Goal: Task Accomplishment & Management: Use online tool/utility

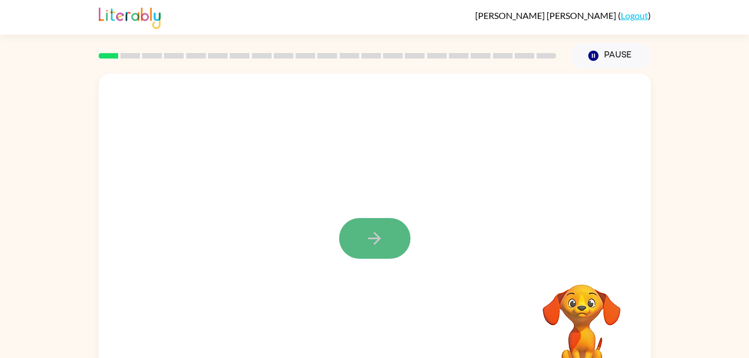
click at [382, 238] on icon "button" at bounding box center [375, 239] width 20 height 20
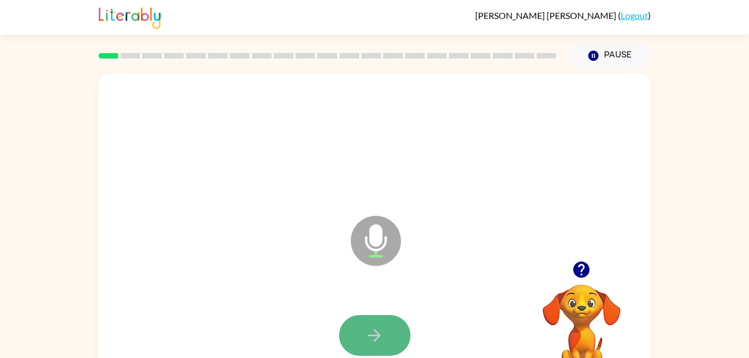
click at [376, 338] on icon "button" at bounding box center [375, 336] width 20 height 20
drag, startPoint x: 376, startPoint y: 338, endPoint x: 358, endPoint y: 340, distance: 18.0
click at [358, 340] on button "button" at bounding box center [374, 335] width 71 height 41
click at [380, 323] on button "button" at bounding box center [374, 335] width 71 height 41
drag, startPoint x: 380, startPoint y: 323, endPoint x: 362, endPoint y: 333, distance: 20.5
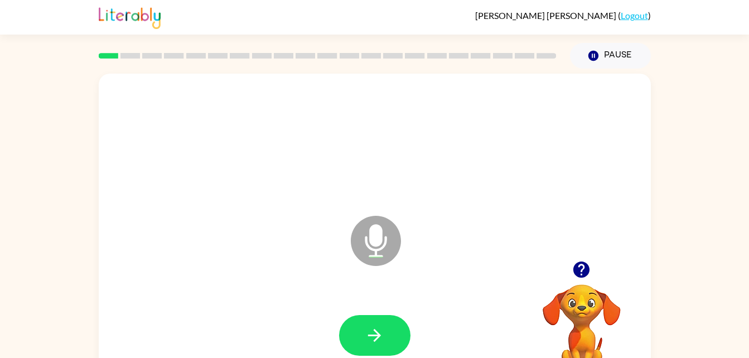
click at [362, 333] on button "button" at bounding box center [374, 335] width 71 height 41
drag, startPoint x: 362, startPoint y: 333, endPoint x: 350, endPoint y: 344, distance: 15.4
click at [350, 344] on button "button" at bounding box center [374, 335] width 71 height 41
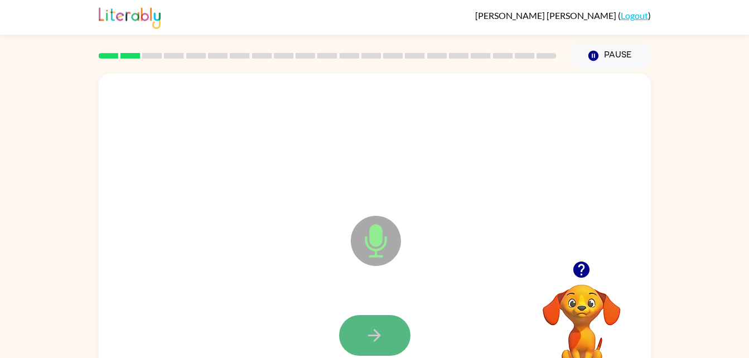
click at [385, 340] on button "button" at bounding box center [374, 335] width 71 height 41
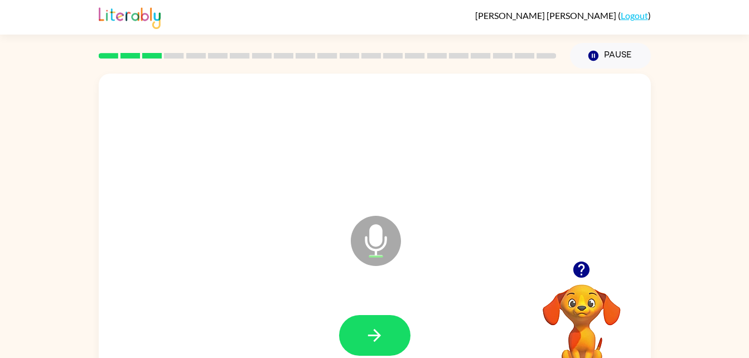
drag, startPoint x: 385, startPoint y: 340, endPoint x: 357, endPoint y: 342, distance: 28.5
click at [357, 342] on button "button" at bounding box center [374, 335] width 71 height 41
drag, startPoint x: 357, startPoint y: 342, endPoint x: 350, endPoint y: 346, distance: 7.7
click at [350, 346] on button "button" at bounding box center [374, 335] width 71 height 41
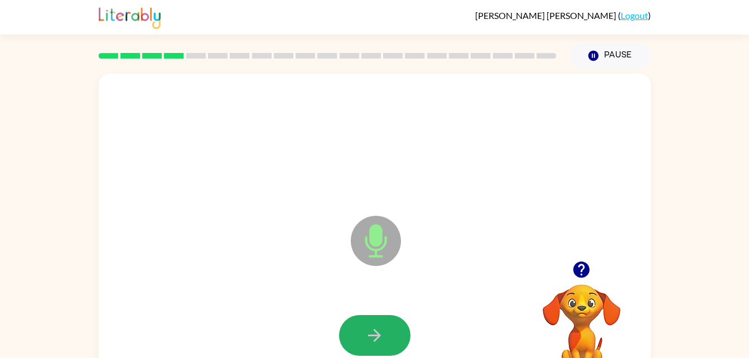
click at [357, 339] on button "button" at bounding box center [374, 335] width 71 height 41
drag, startPoint x: 357, startPoint y: 339, endPoint x: 355, endPoint y: 350, distance: 10.7
click at [355, 350] on button "button" at bounding box center [374, 335] width 71 height 41
drag, startPoint x: 356, startPoint y: 347, endPoint x: 349, endPoint y: 343, distance: 9.0
click at [349, 343] on button "button" at bounding box center [374, 335] width 71 height 41
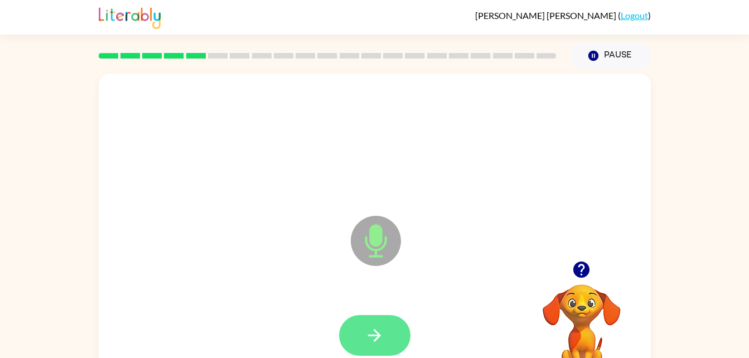
click at [364, 337] on button "button" at bounding box center [374, 335] width 71 height 41
drag, startPoint x: 364, startPoint y: 337, endPoint x: 358, endPoint y: 341, distance: 6.8
click at [358, 341] on button "button" at bounding box center [374, 335] width 71 height 41
click at [365, 335] on icon "button" at bounding box center [375, 336] width 20 height 20
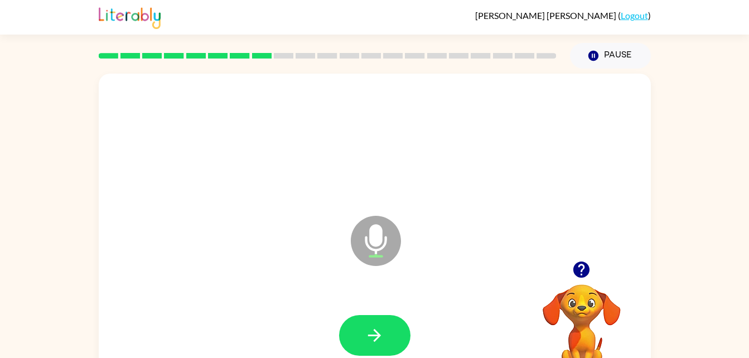
drag, startPoint x: 365, startPoint y: 335, endPoint x: 364, endPoint y: 345, distance: 9.5
click at [364, 345] on button "button" at bounding box center [374, 335] width 71 height 41
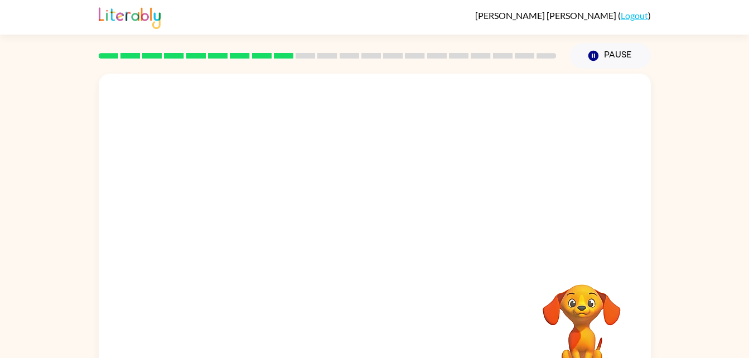
scroll to position [34, 0]
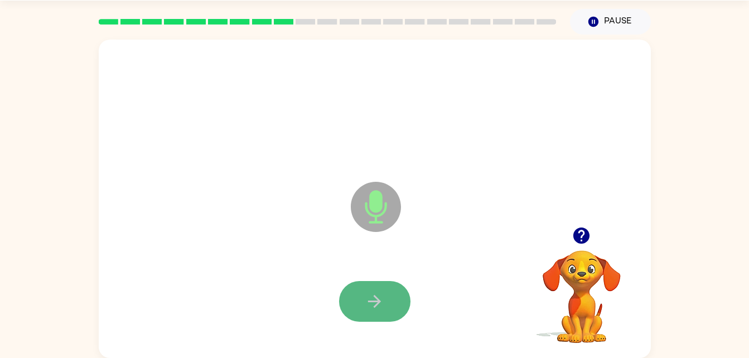
click at [369, 296] on icon "button" at bounding box center [375, 302] width 20 height 20
drag, startPoint x: 369, startPoint y: 296, endPoint x: 368, endPoint y: 307, distance: 11.7
click at [368, 307] on icon "button" at bounding box center [375, 302] width 20 height 20
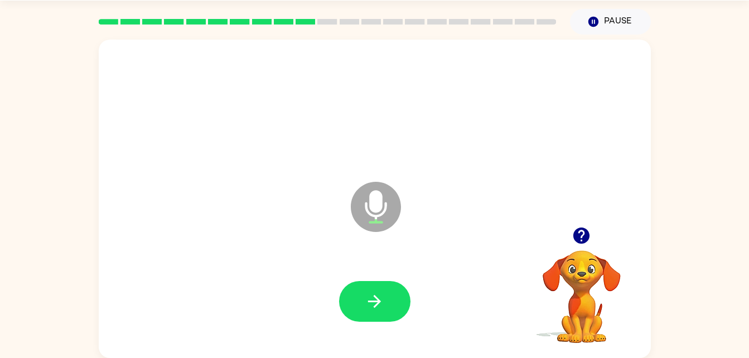
drag, startPoint x: 368, startPoint y: 307, endPoint x: 354, endPoint y: 318, distance: 17.5
click at [354, 318] on button "button" at bounding box center [374, 301] width 71 height 41
click at [366, 313] on button "button" at bounding box center [374, 301] width 71 height 41
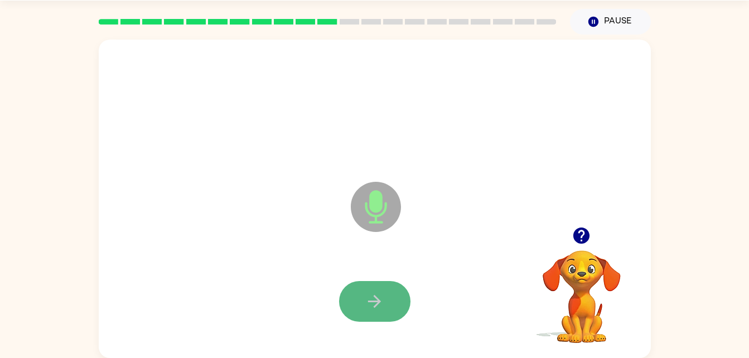
drag, startPoint x: 366, startPoint y: 313, endPoint x: 351, endPoint y: 314, distance: 15.1
click at [351, 314] on button "button" at bounding box center [374, 301] width 71 height 41
click at [366, 312] on button "button" at bounding box center [374, 301] width 71 height 41
drag, startPoint x: 366, startPoint y: 312, endPoint x: 350, endPoint y: 309, distance: 16.5
click at [350, 309] on button "button" at bounding box center [374, 301] width 71 height 41
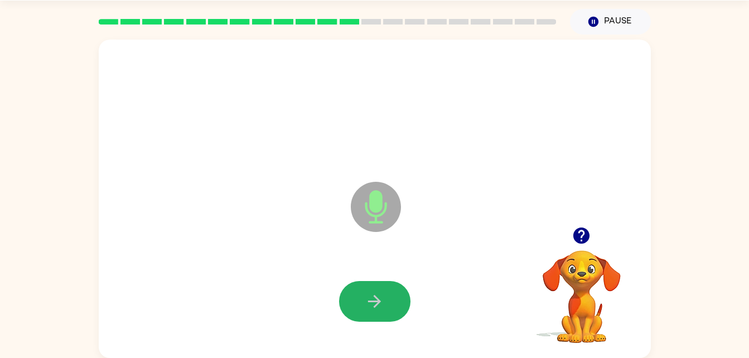
click at [350, 309] on button "button" at bounding box center [374, 301] width 71 height 41
click at [356, 307] on button "button" at bounding box center [374, 301] width 71 height 41
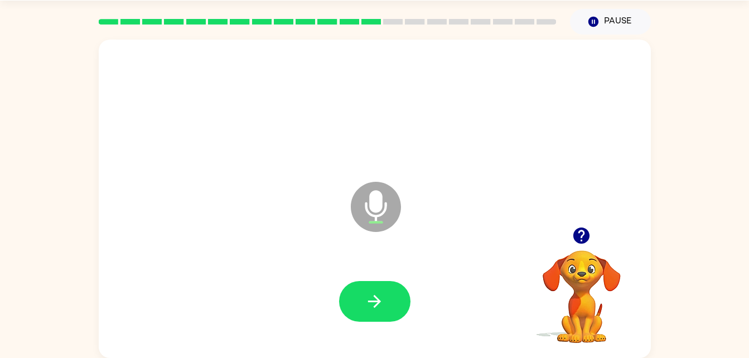
drag, startPoint x: 356, startPoint y: 307, endPoint x: 348, endPoint y: 312, distance: 9.8
click at [348, 312] on button "button" at bounding box center [374, 301] width 71 height 41
click at [344, 307] on button "button" at bounding box center [374, 301] width 71 height 41
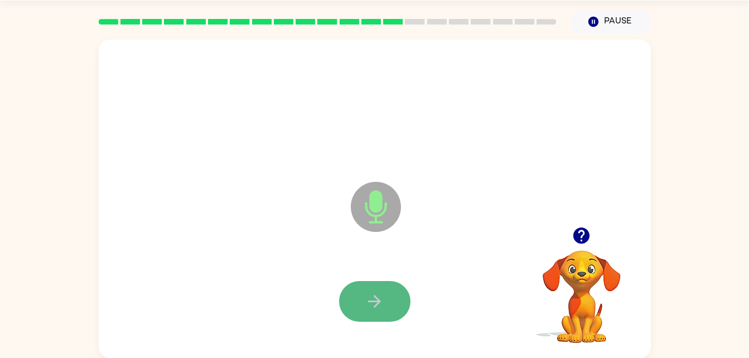
click at [345, 307] on button "button" at bounding box center [374, 301] width 71 height 41
click at [345, 306] on button "button" at bounding box center [374, 301] width 71 height 41
drag, startPoint x: 350, startPoint y: 304, endPoint x: 351, endPoint y: 312, distance: 8.4
click at [351, 312] on button "button" at bounding box center [374, 301] width 71 height 41
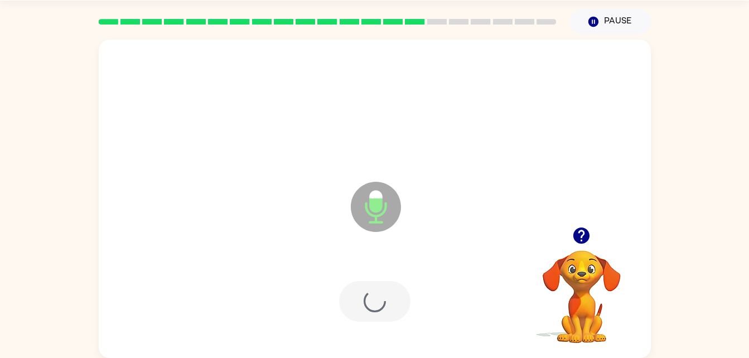
click at [351, 312] on div at bounding box center [374, 301] width 71 height 41
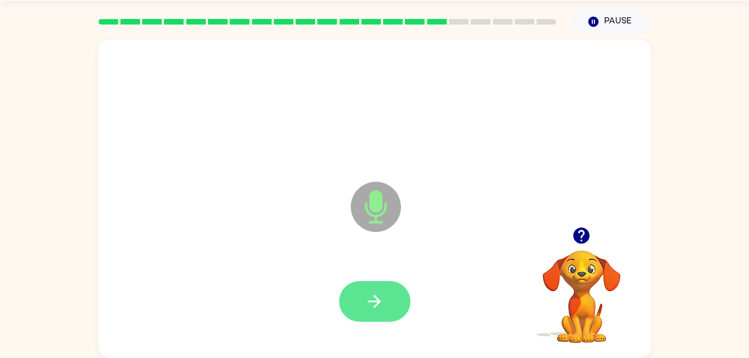
click at [356, 294] on button "button" at bounding box center [374, 301] width 71 height 41
drag, startPoint x: 356, startPoint y: 294, endPoint x: 363, endPoint y: 313, distance: 20.1
click at [363, 313] on button "button" at bounding box center [374, 301] width 71 height 41
click at [361, 308] on button "button" at bounding box center [374, 301] width 71 height 41
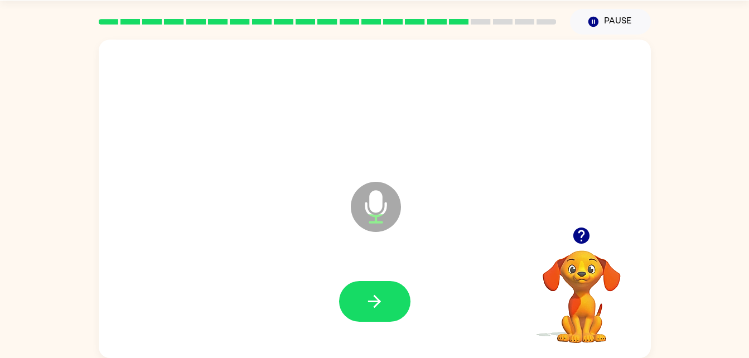
drag, startPoint x: 361, startPoint y: 308, endPoint x: 344, endPoint y: 319, distance: 20.6
click at [344, 319] on div at bounding box center [374, 301] width 71 height 41
click at [352, 313] on button "button" at bounding box center [374, 301] width 71 height 41
drag, startPoint x: 352, startPoint y: 313, endPoint x: 346, endPoint y: 313, distance: 6.1
click at [346, 313] on button "button" at bounding box center [374, 301] width 71 height 41
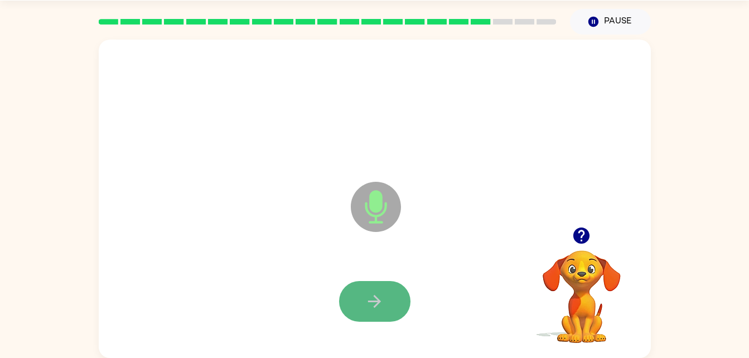
click at [354, 313] on button "button" at bounding box center [374, 301] width 71 height 41
click at [360, 312] on button "button" at bounding box center [374, 301] width 71 height 41
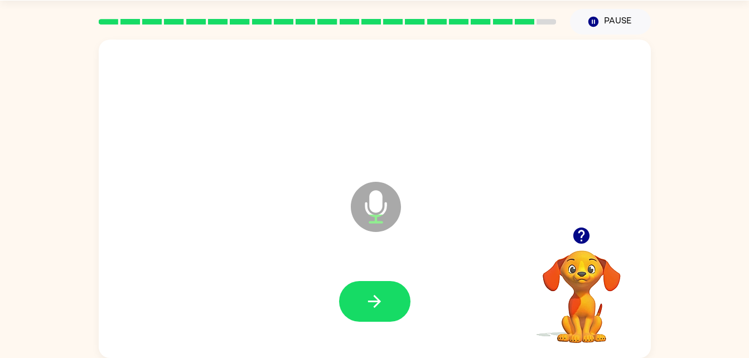
drag, startPoint x: 360, startPoint y: 312, endPoint x: 350, endPoint y: 314, distance: 10.7
click at [350, 314] on button "button" at bounding box center [374, 301] width 71 height 41
click at [354, 310] on button "button" at bounding box center [374, 301] width 71 height 41
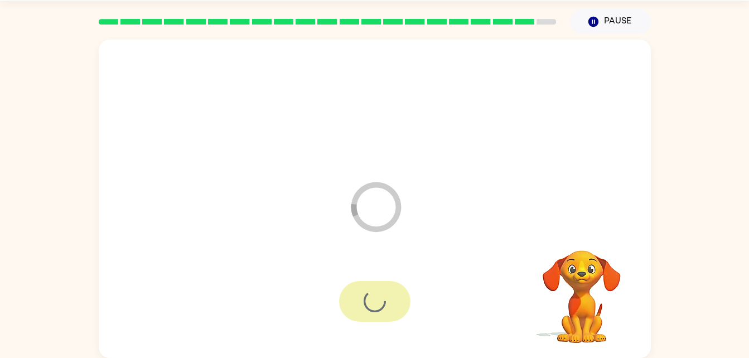
scroll to position [14, 0]
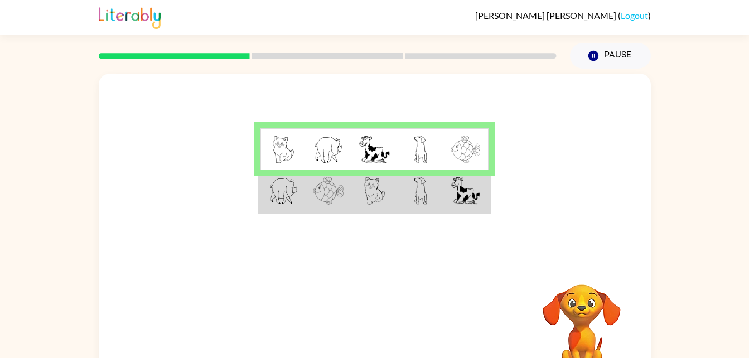
click at [359, 210] on td at bounding box center [374, 191] width 46 height 43
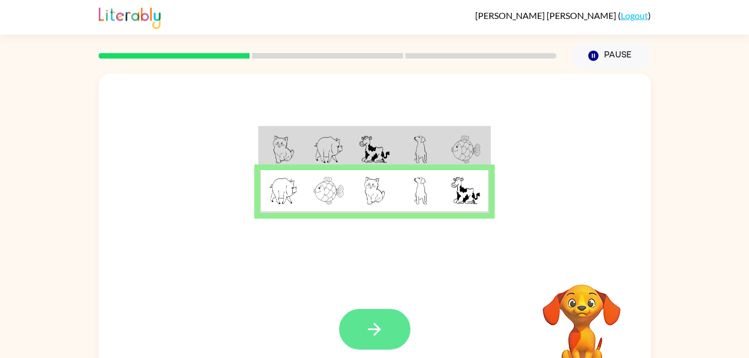
click at [379, 315] on button "button" at bounding box center [374, 329] width 71 height 41
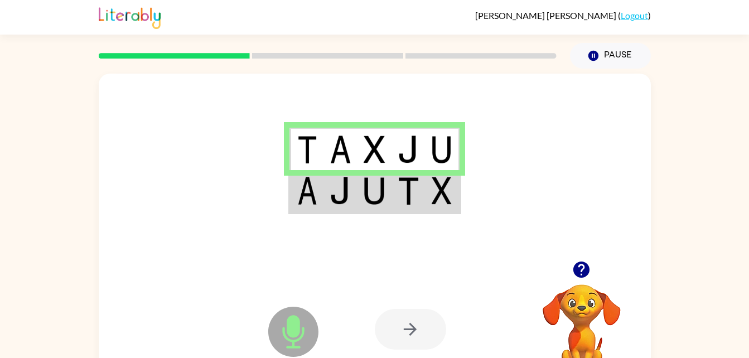
click at [391, 324] on div at bounding box center [410, 329] width 71 height 41
click at [338, 196] on img at bounding box center [340, 191] width 21 height 28
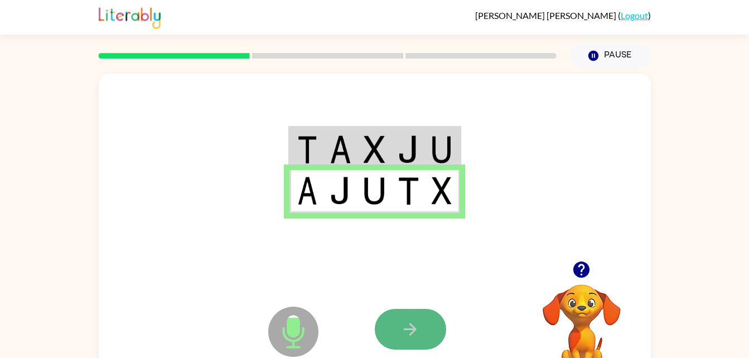
click at [406, 345] on button "button" at bounding box center [410, 329] width 71 height 41
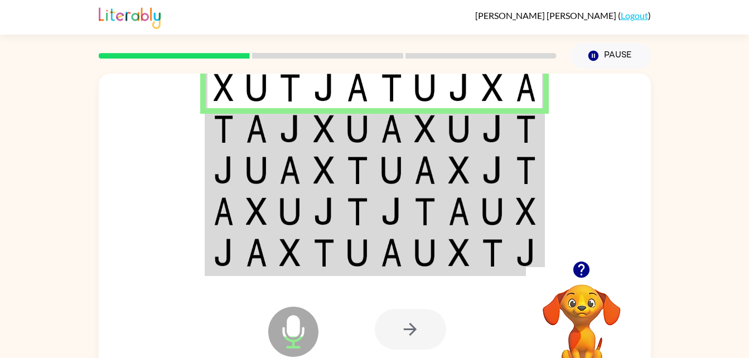
click at [280, 122] on img at bounding box center [289, 129] width 21 height 28
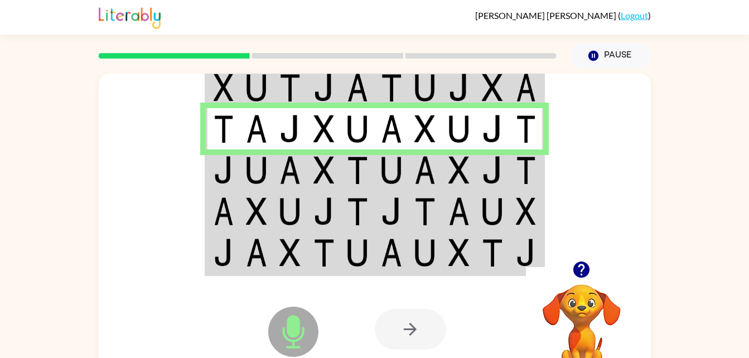
click at [310, 183] on td at bounding box center [324, 169] width 34 height 41
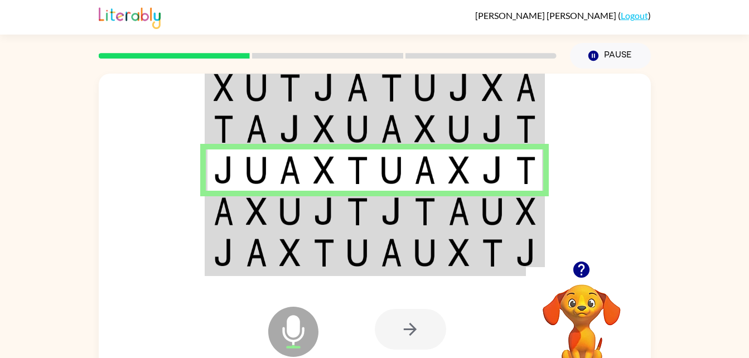
click at [267, 202] on td at bounding box center [257, 211] width 34 height 41
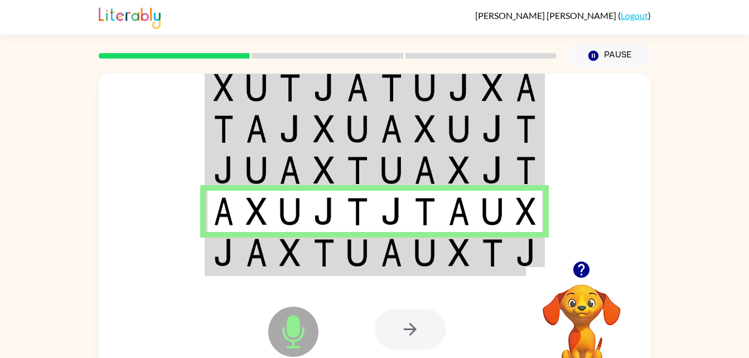
click at [230, 264] on img at bounding box center [224, 253] width 20 height 28
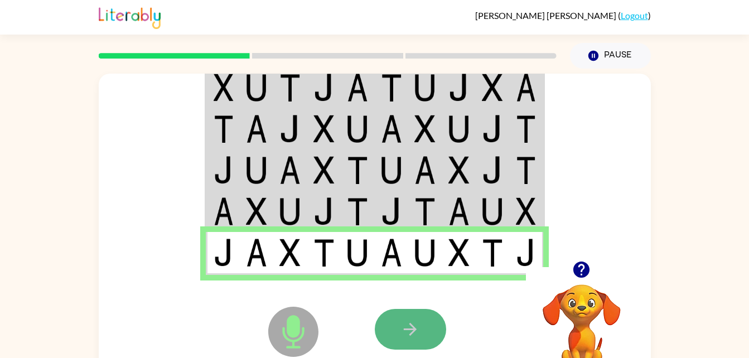
click at [414, 337] on icon "button" at bounding box center [410, 330] width 20 height 20
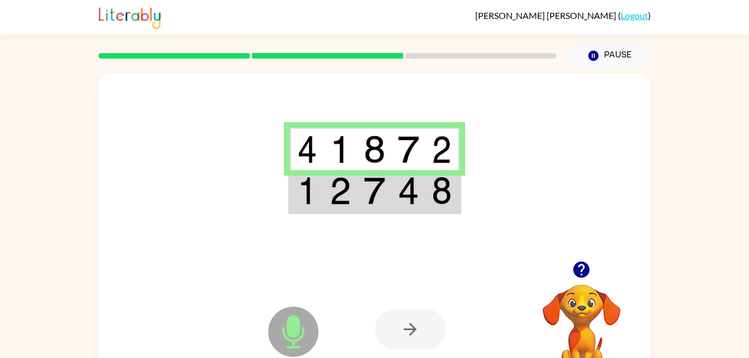
click at [380, 209] on td at bounding box center [374, 191] width 34 height 43
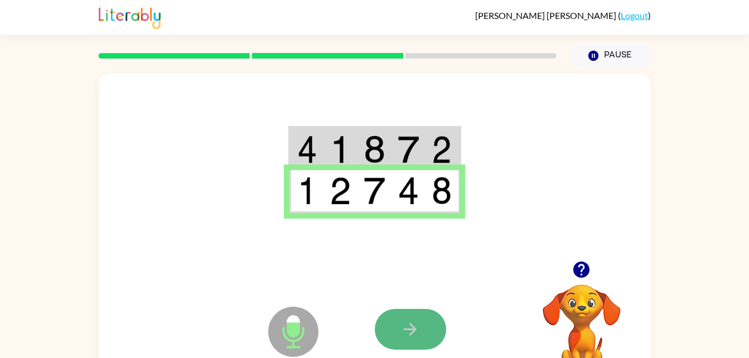
click at [380, 327] on button "button" at bounding box center [410, 329] width 71 height 41
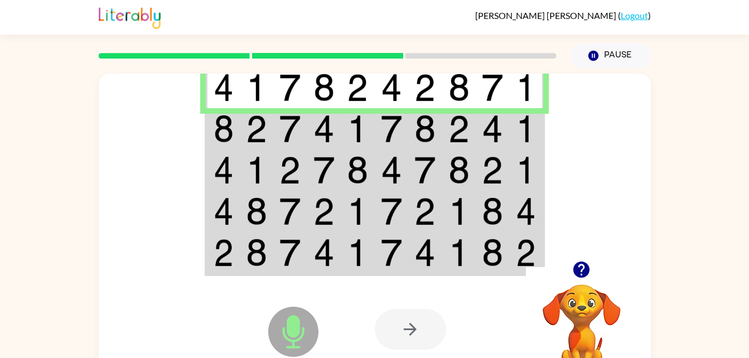
click at [324, 128] on img at bounding box center [323, 129] width 21 height 28
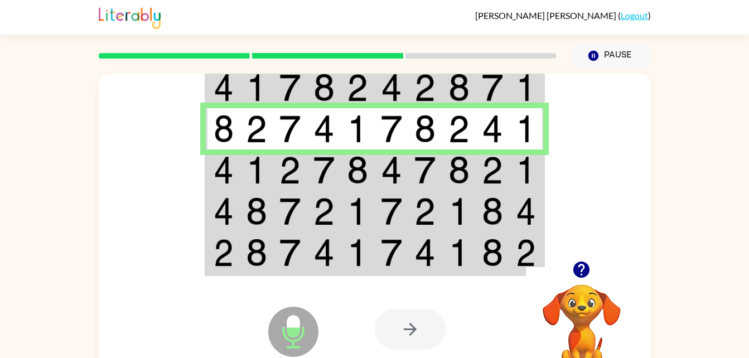
click at [235, 170] on td at bounding box center [223, 169] width 34 height 41
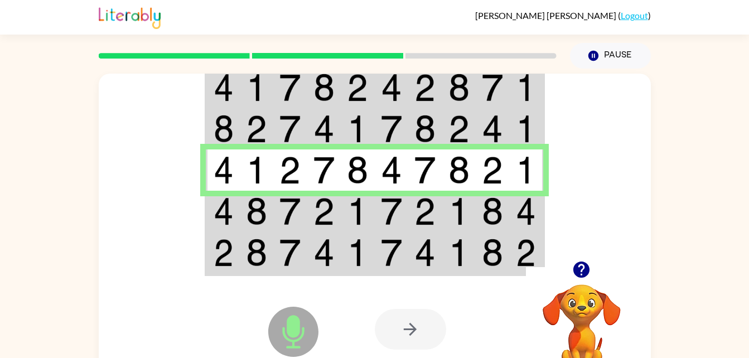
click at [245, 215] on td at bounding box center [257, 211] width 34 height 41
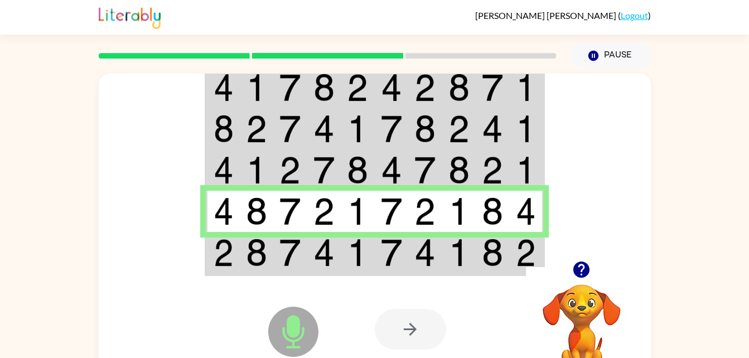
click at [337, 261] on td at bounding box center [324, 253] width 34 height 43
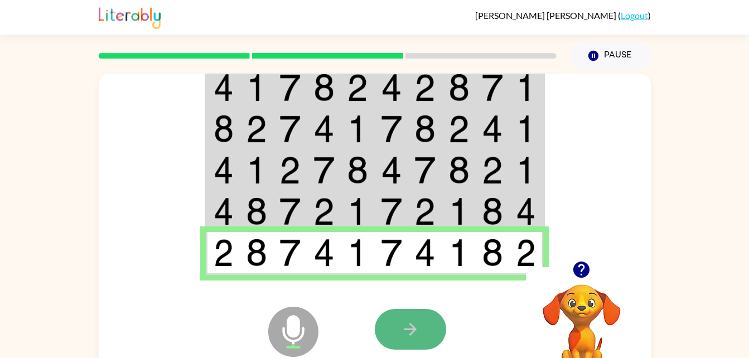
click at [407, 332] on icon "button" at bounding box center [410, 330] width 20 height 20
